Goal: Task Accomplishment & Management: Manage account settings

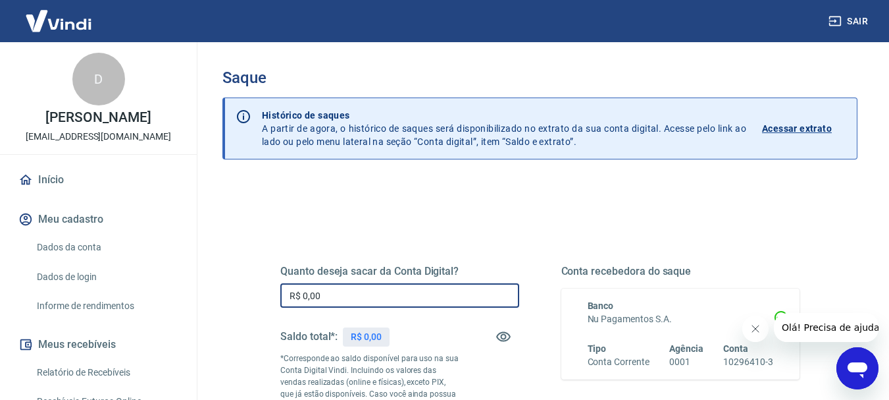
click at [359, 292] on input "R$ 0,00" at bounding box center [399, 295] width 239 height 24
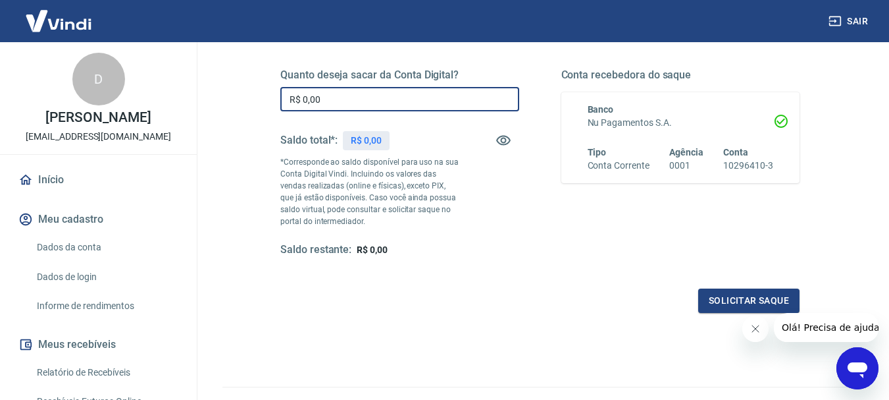
scroll to position [197, 0]
click at [90, 193] on link "Início" at bounding box center [98, 179] width 165 height 29
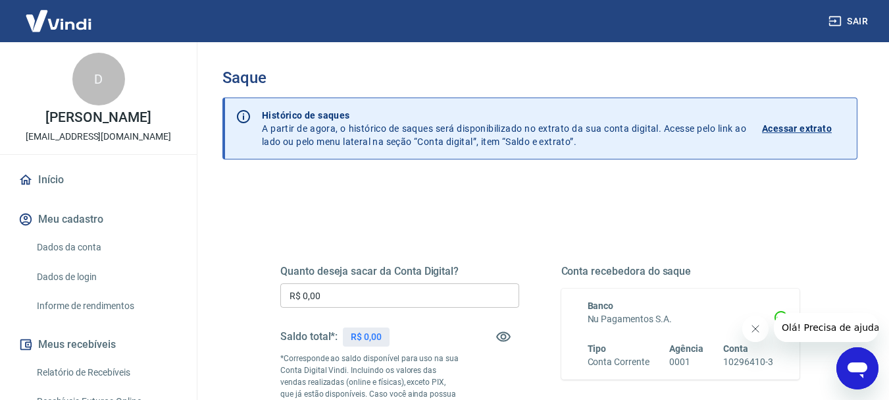
scroll to position [132, 0]
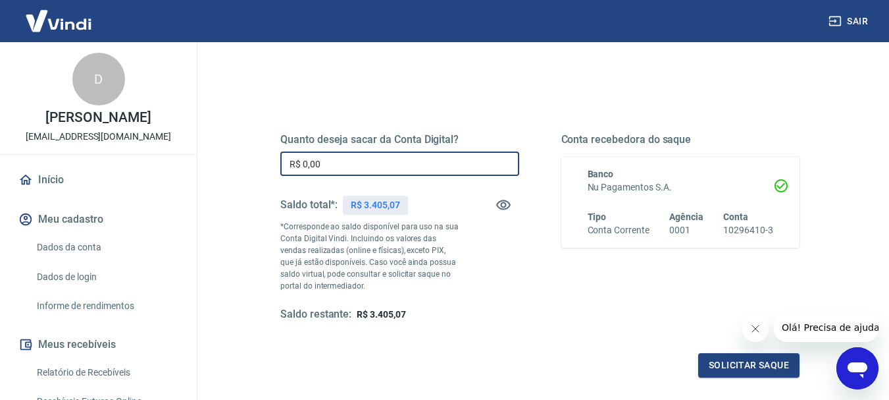
drag, startPoint x: 368, startPoint y: 159, endPoint x: 190, endPoint y: 169, distance: 178.7
click at [190, 169] on div "Sair D [PERSON_NAME] [PERSON_NAME][EMAIL_ADDRESS][DOMAIN_NAME] Início Meu cadas…" at bounding box center [444, 68] width 889 height 400
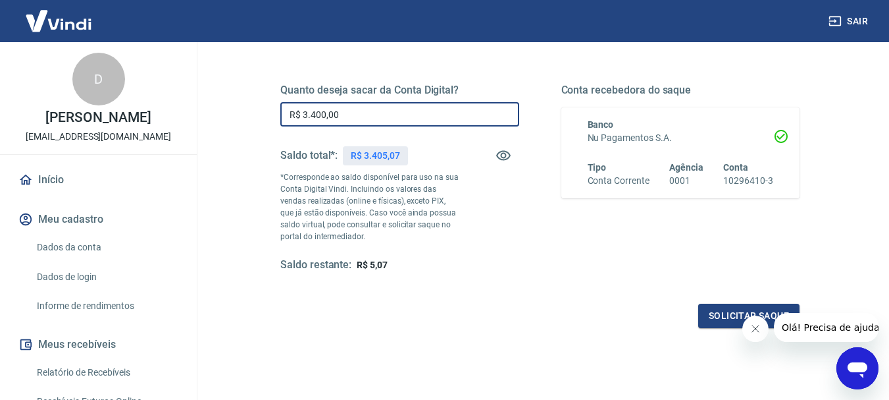
scroll to position [263, 0]
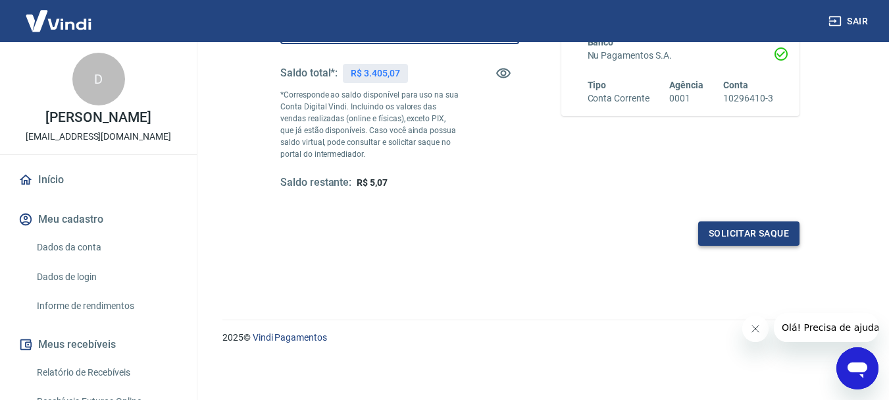
type input "R$ 3.400,00"
click at [748, 244] on button "Solicitar saque" at bounding box center [748, 233] width 101 height 24
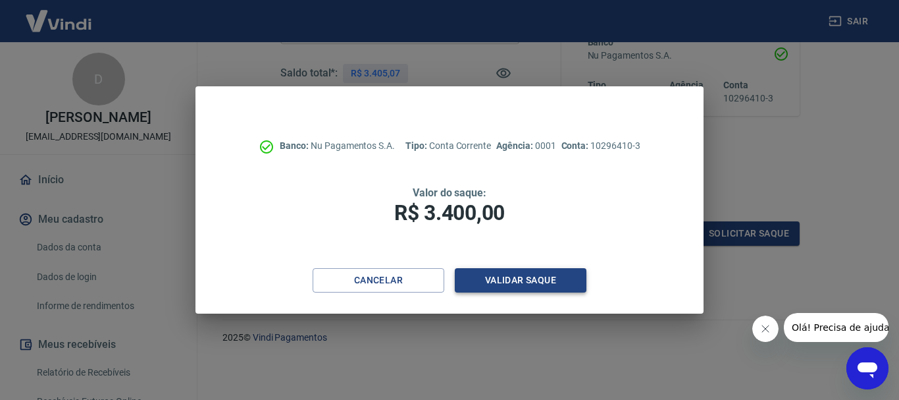
click at [513, 270] on button "Validar saque" at bounding box center [521, 280] width 132 height 24
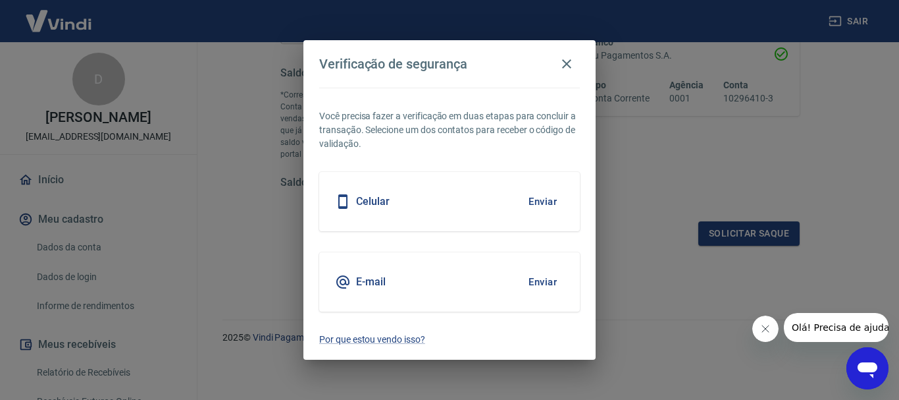
click at [554, 280] on button "Enviar" at bounding box center [542, 282] width 43 height 28
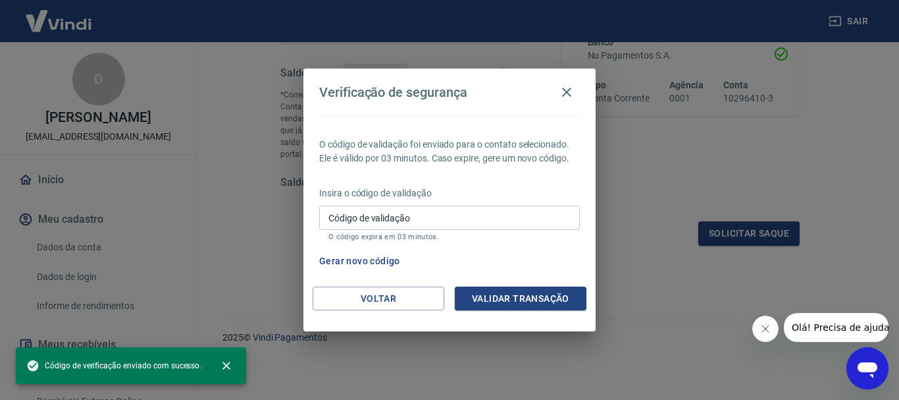
click at [546, 282] on div "O código de validação foi enviado para o contato selecionado. Ele é válido por …" at bounding box center [449, 201] width 292 height 170
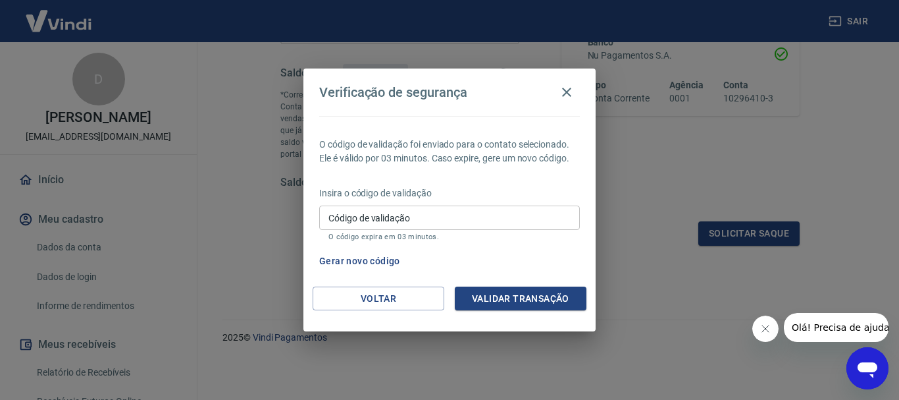
click at [552, 298] on button "Validar transação" at bounding box center [521, 298] width 132 height 24
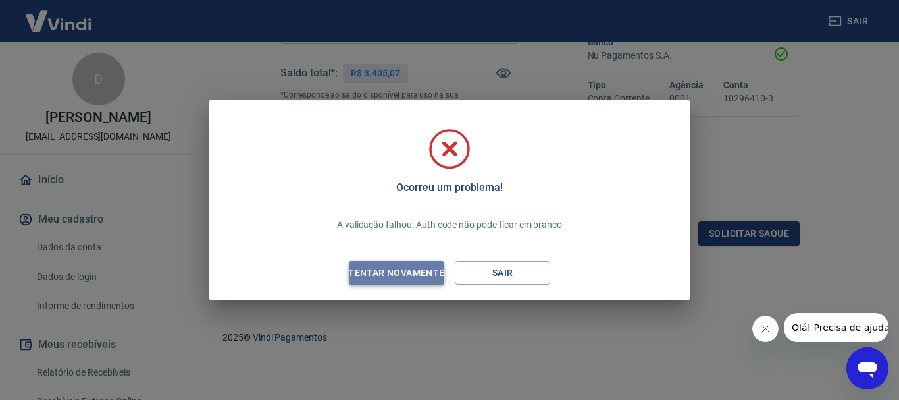
click at [435, 274] on div "Tentar novamente" at bounding box center [396, 273] width 128 height 16
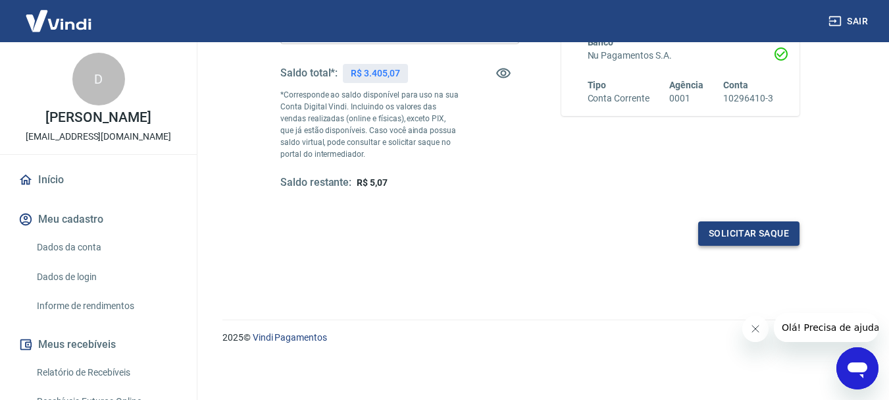
click at [785, 228] on button "Solicitar saque" at bounding box center [748, 233] width 101 height 24
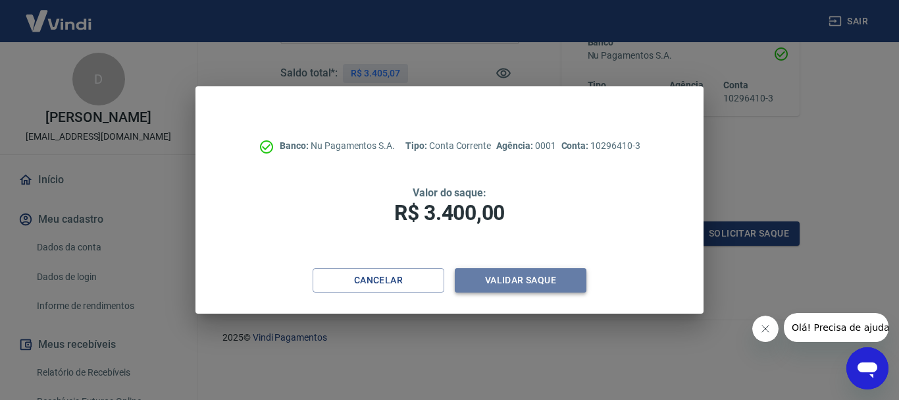
click at [530, 288] on button "Validar saque" at bounding box center [521, 280] width 132 height 24
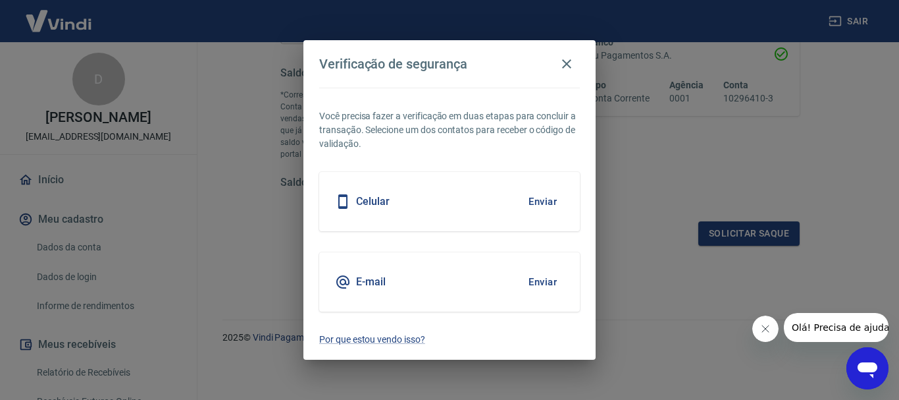
click at [548, 280] on button "Enviar" at bounding box center [542, 282] width 43 height 28
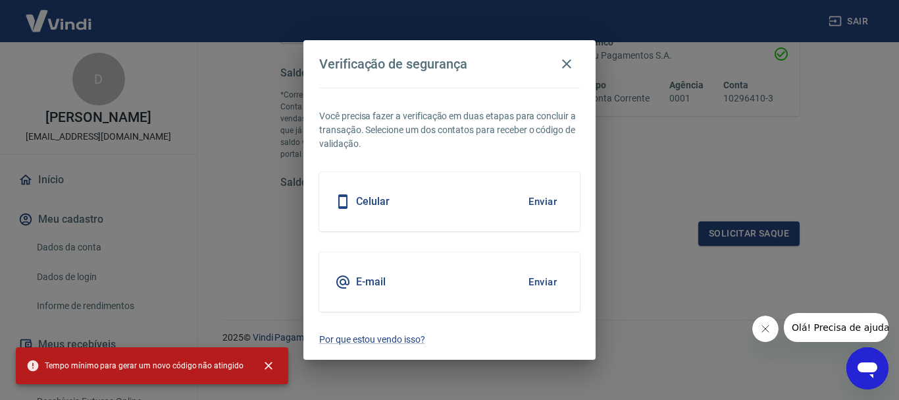
click at [542, 200] on button "Enviar" at bounding box center [542, 202] width 43 height 28
click at [569, 64] on icon "button" at bounding box center [567, 64] width 16 height 16
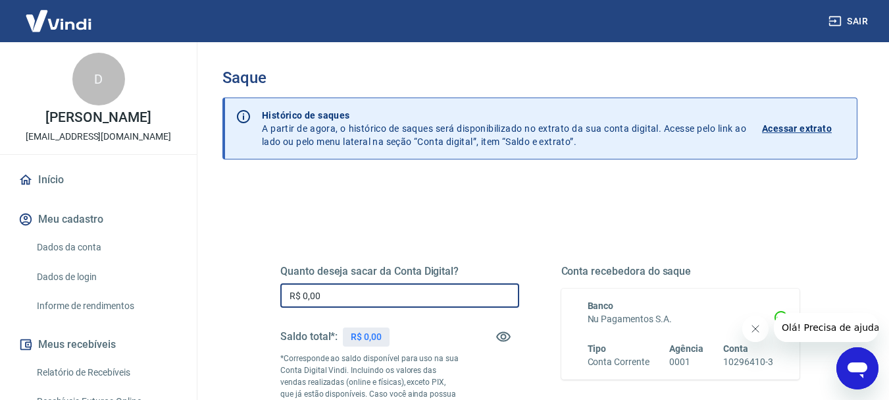
drag, startPoint x: 365, startPoint y: 296, endPoint x: 659, endPoint y: 263, distance: 295.5
click at [257, 275] on div "Quanto deseja sacar da Conta Digital? R$ 0,00 ​ Saldo total*: R$ 0,00 *Correspo…" at bounding box center [540, 366] width 583 height 318
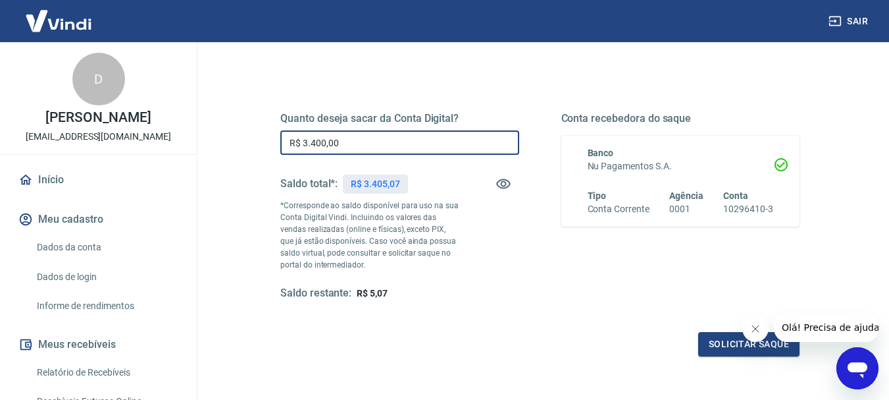
scroll to position [263, 0]
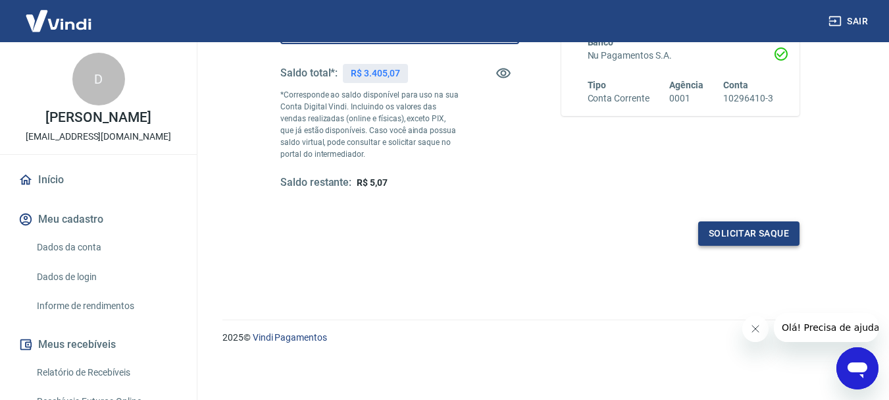
type input "R$ 3.400,00"
click at [769, 226] on button "Solicitar saque" at bounding box center [748, 233] width 101 height 24
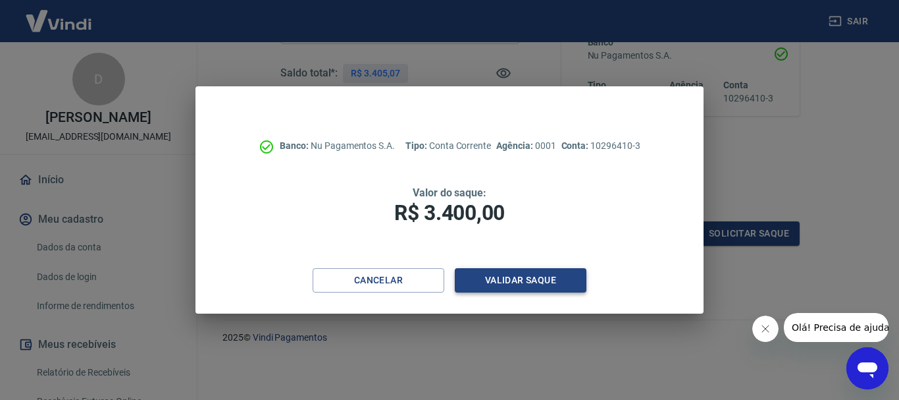
click at [544, 276] on button "Validar saque" at bounding box center [521, 280] width 132 height 24
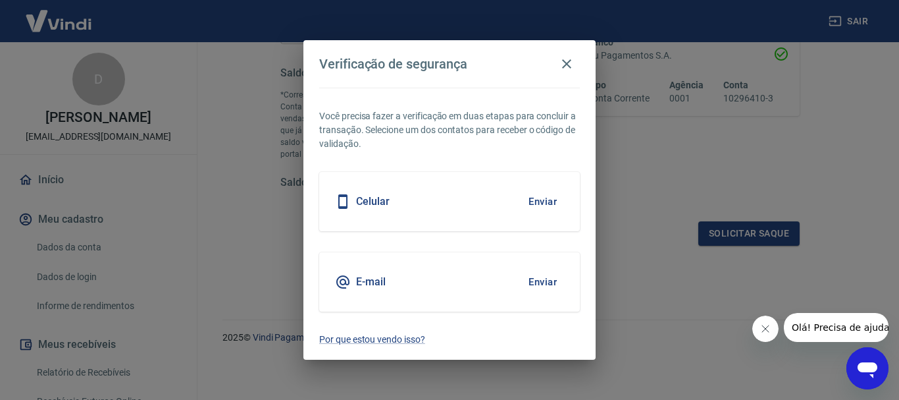
click at [549, 282] on button "Enviar" at bounding box center [542, 282] width 43 height 28
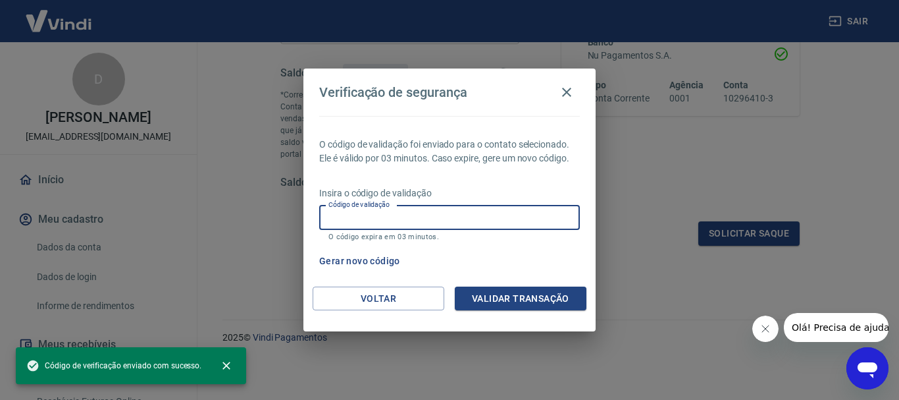
click at [393, 209] on div "Código de validação Código de validação O código expira em 03 minutos." at bounding box center [449, 223] width 261 height 36
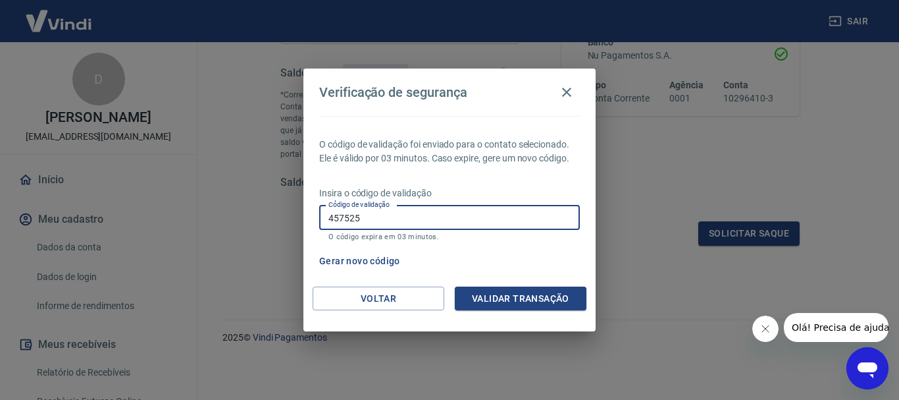
type input "457525"
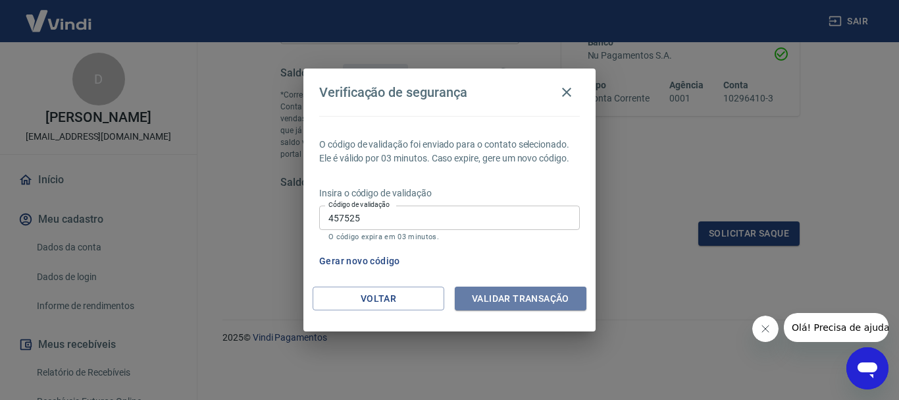
click at [500, 309] on button "Validar transação" at bounding box center [521, 298] width 132 height 24
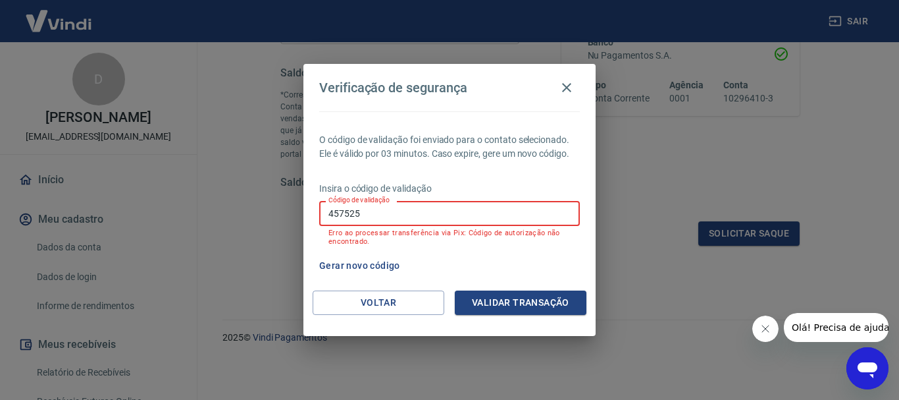
drag, startPoint x: 381, startPoint y: 220, endPoint x: 226, endPoint y: 236, distance: 155.6
click at [226, 236] on div "Verificação de segurança O código de validação foi enviado para o contato selec…" at bounding box center [449, 200] width 899 height 400
type input "697497"
click at [509, 304] on button "Validar transação" at bounding box center [521, 302] width 132 height 24
click at [400, 311] on button "Voltar" at bounding box center [379, 302] width 132 height 24
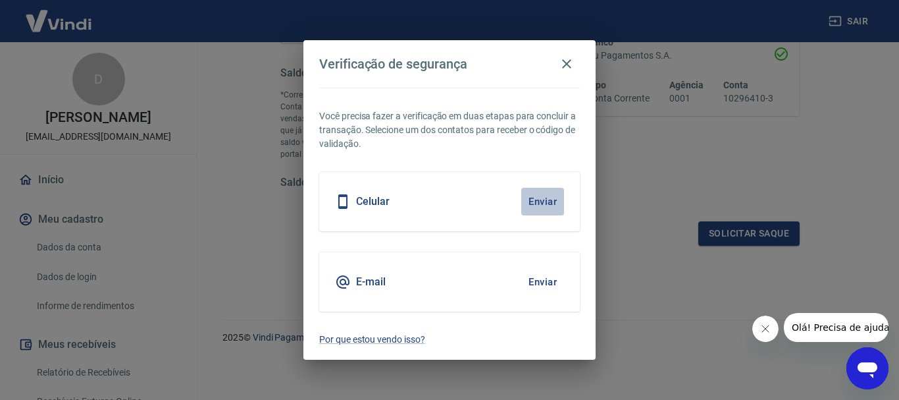
click at [552, 202] on button "Enviar" at bounding box center [542, 202] width 43 height 28
click at [573, 69] on icon "button" at bounding box center [567, 64] width 16 height 16
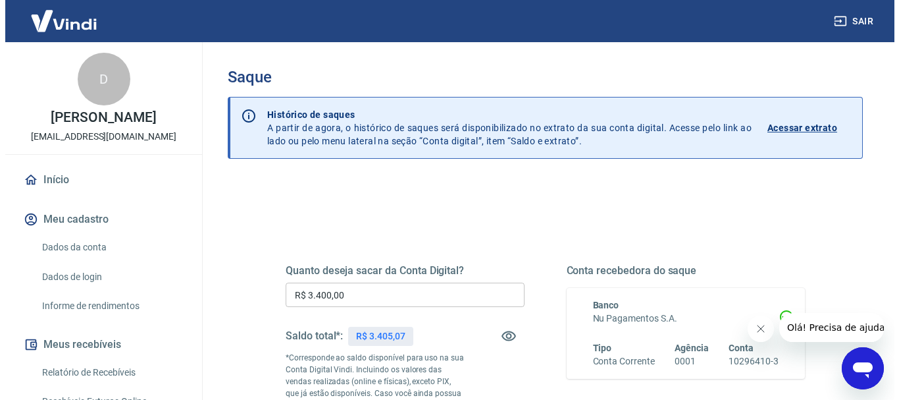
scroll to position [0, 0]
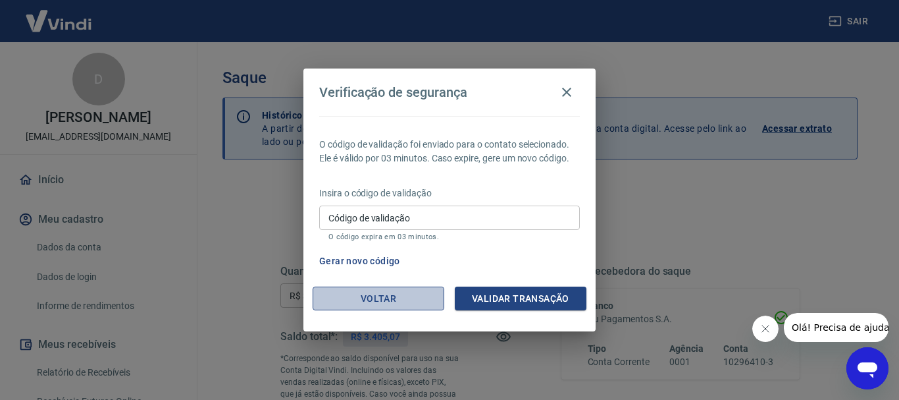
click at [411, 298] on button "Voltar" at bounding box center [379, 298] width 132 height 24
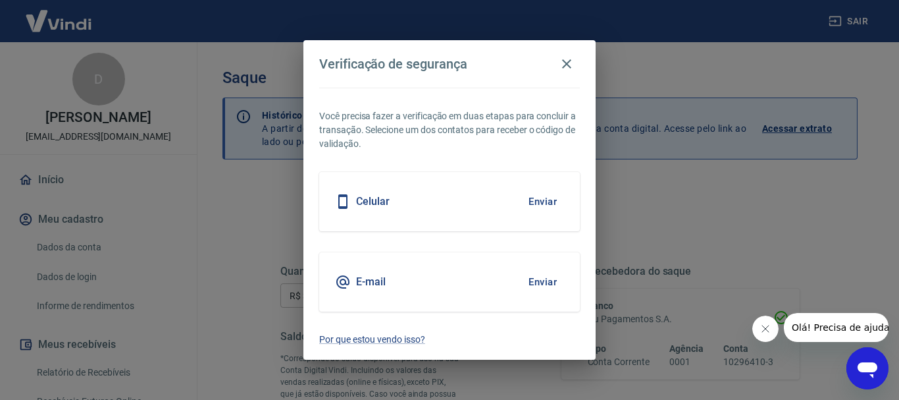
scroll to position [263, 0]
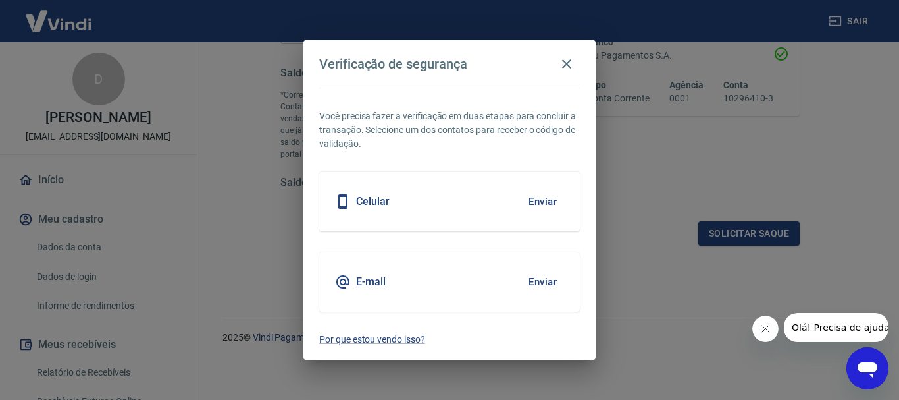
click at [549, 201] on button "Enviar" at bounding box center [542, 202] width 43 height 28
click at [546, 199] on button "Enviar" at bounding box center [542, 202] width 43 height 28
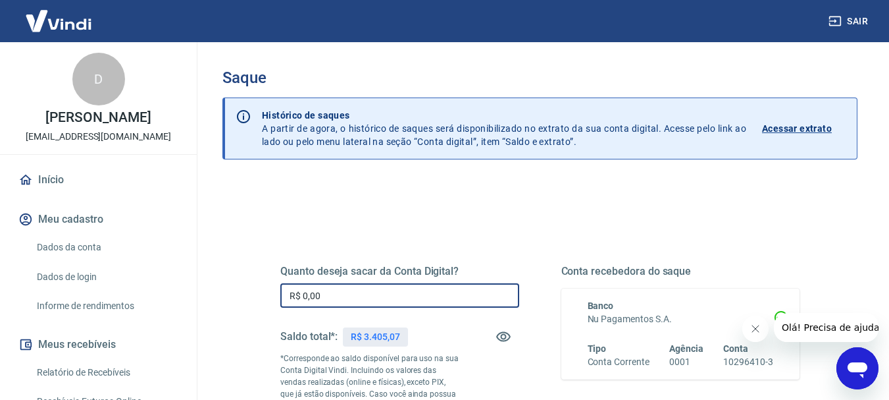
drag, startPoint x: 350, startPoint y: 293, endPoint x: 259, endPoint y: 273, distance: 93.1
click at [259, 273] on div "Quanto deseja sacar da Conta Digital? R$ 0,00 ​ Saldo total*: R$ 3.405,07 *Corr…" at bounding box center [540, 366] width 583 height 318
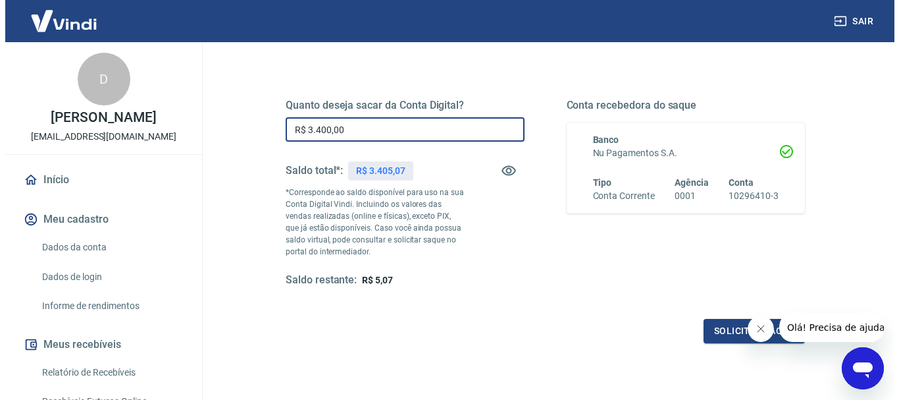
scroll to position [263, 0]
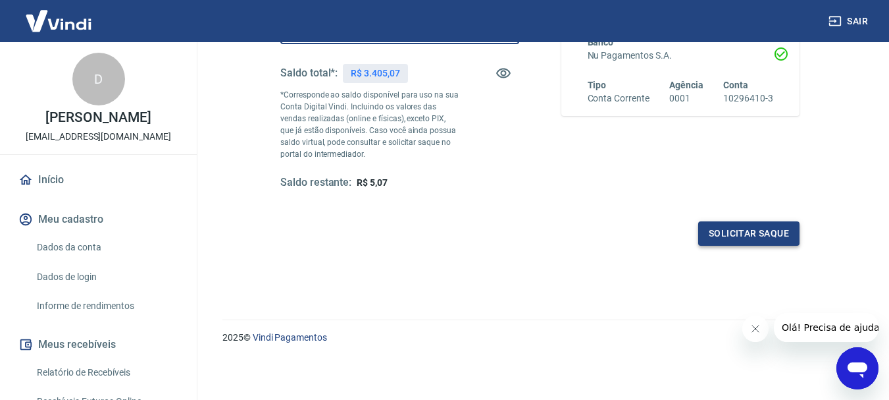
type input "R$ 3.400,00"
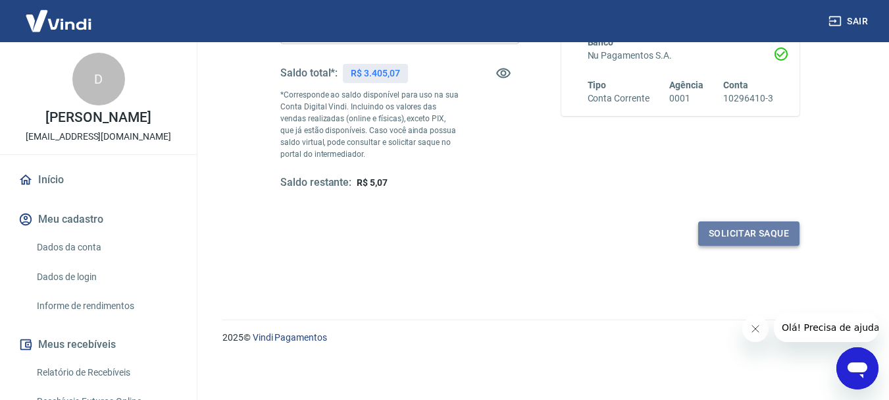
click at [716, 228] on button "Solicitar saque" at bounding box center [748, 233] width 101 height 24
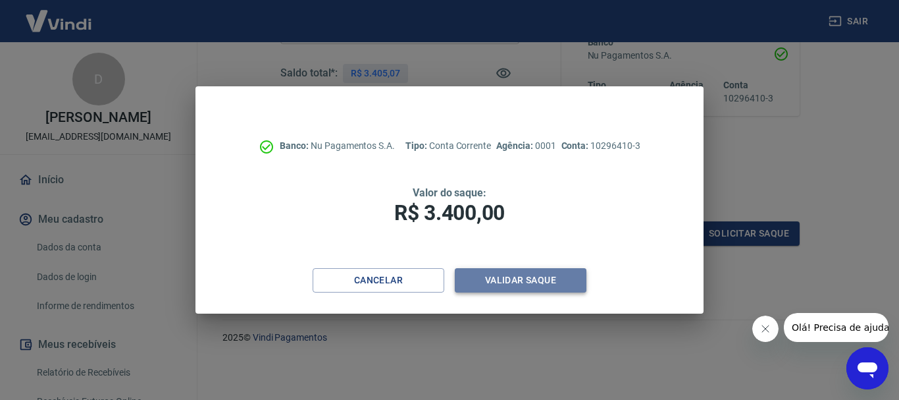
click at [559, 287] on button "Validar saque" at bounding box center [521, 280] width 132 height 24
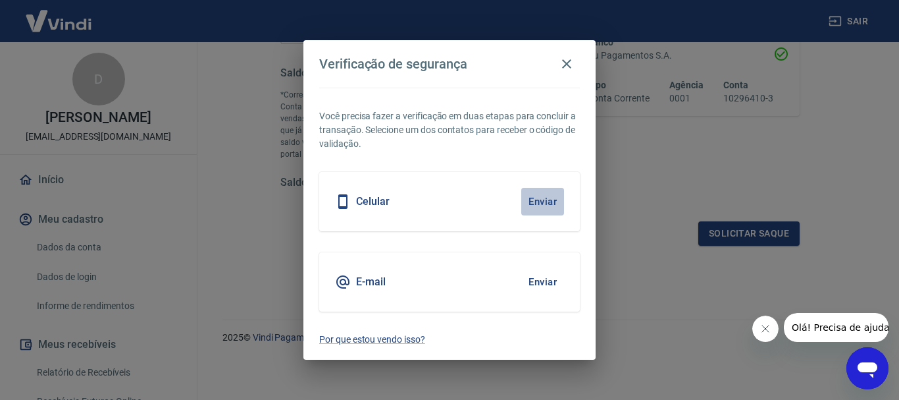
click at [548, 197] on button "Enviar" at bounding box center [542, 202] width 43 height 28
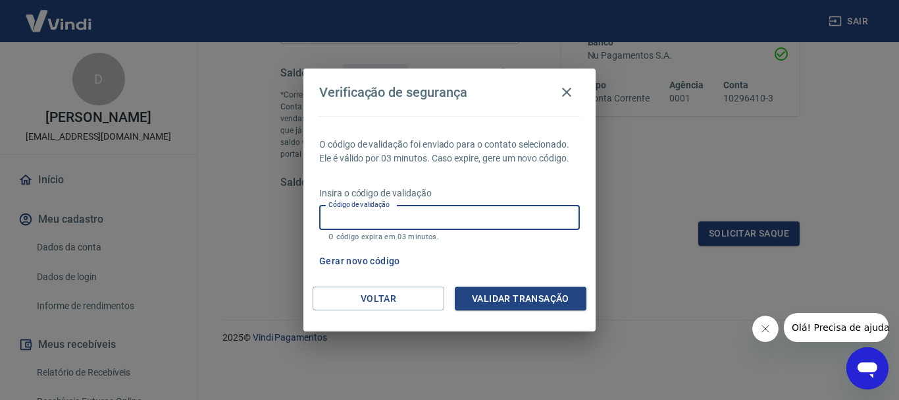
click at [430, 217] on input "Código de validação" at bounding box center [449, 217] width 261 height 24
type input "122713"
click at [476, 297] on button "Validar transação" at bounding box center [521, 298] width 132 height 24
